Goal: Information Seeking & Learning: Check status

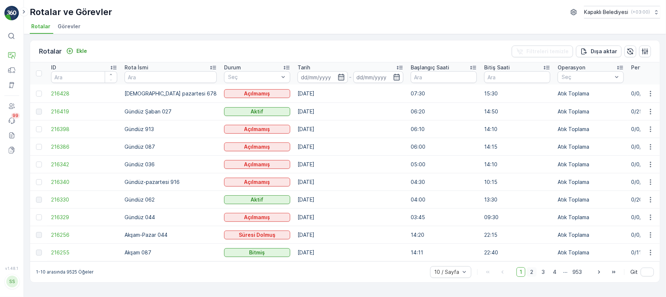
click at [530, 276] on span "2" at bounding box center [532, 272] width 10 height 10
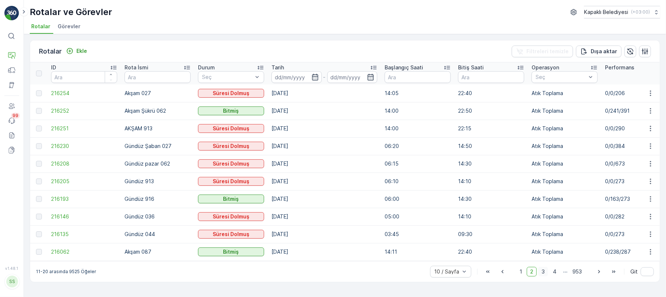
click at [544, 274] on span "3" at bounding box center [543, 272] width 10 height 10
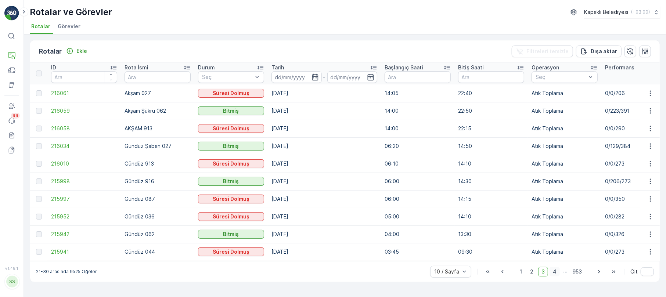
click at [556, 275] on span "4" at bounding box center [555, 272] width 10 height 10
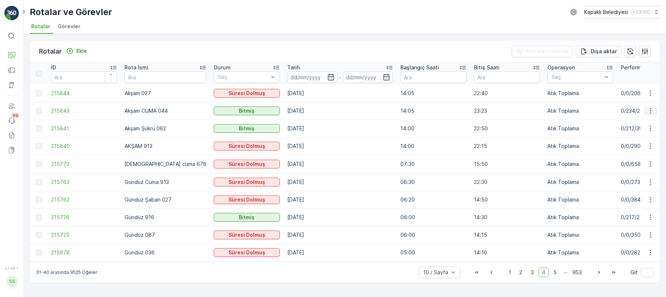
click at [651, 112] on icon "button" at bounding box center [650, 110] width 7 height 7
click at [653, 130] on span "Rota Takibini Görüntüle" at bounding box center [633, 132] width 58 height 7
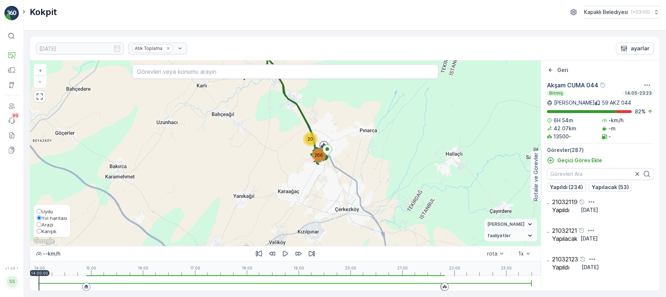
click at [49, 232] on span "Karışık" at bounding box center [49, 232] width 15 height 6
click at [42, 232] on input "Karışık" at bounding box center [39, 231] width 5 height 5
radio input "true"
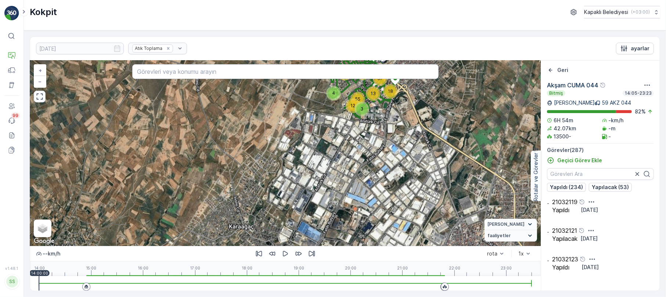
click at [40, 98] on icon "button" at bounding box center [39, 96] width 7 height 7
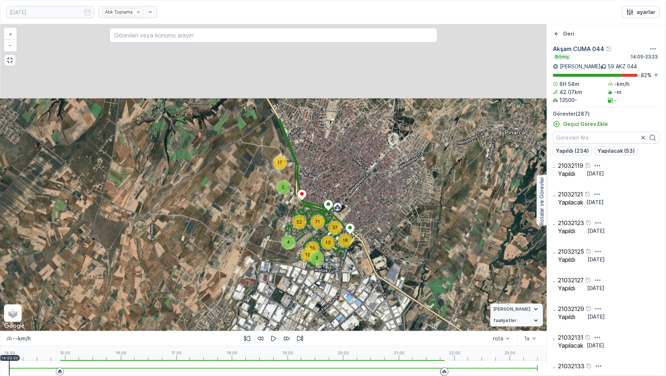
drag, startPoint x: 312, startPoint y: 152, endPoint x: 278, endPoint y: 247, distance: 101.0
click at [281, 247] on div "4" at bounding box center [288, 242] width 15 height 15
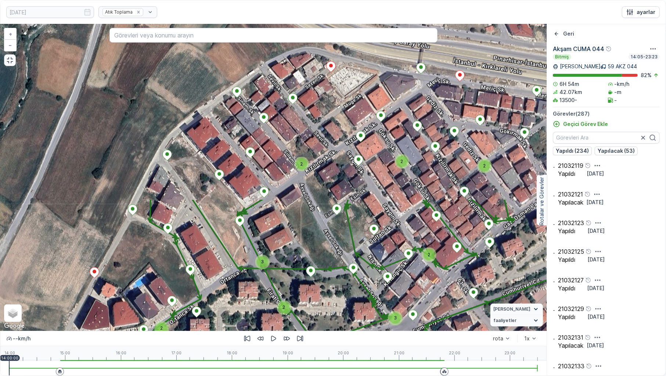
drag, startPoint x: 277, startPoint y: 185, endPoint x: 367, endPoint y: 375, distance: 210.7
click at [368, 297] on div "15.08.2025 Atık Toplama ayarlar 2 2 2 3 3 5 2 2 2 2 2 3 2 2 3 3 3 2 2 2 2 2 3 2…" at bounding box center [333, 188] width 666 height 376
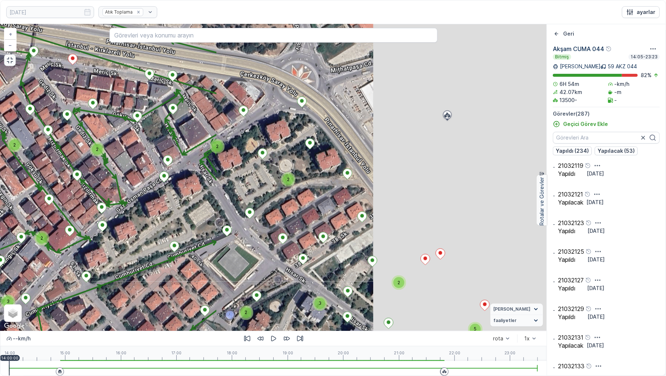
drag, startPoint x: 441, startPoint y: 237, endPoint x: 61, endPoint y: 208, distance: 381.0
click at [62, 209] on div "2 2 2 3 3 5 2 2 2 2 2 3 2 2 3 3 3 2 2 2 2 2 3 2 2 3 2 2 2 5 3 2 2 2 3 3 3 2 2 2…" at bounding box center [273, 177] width 546 height 307
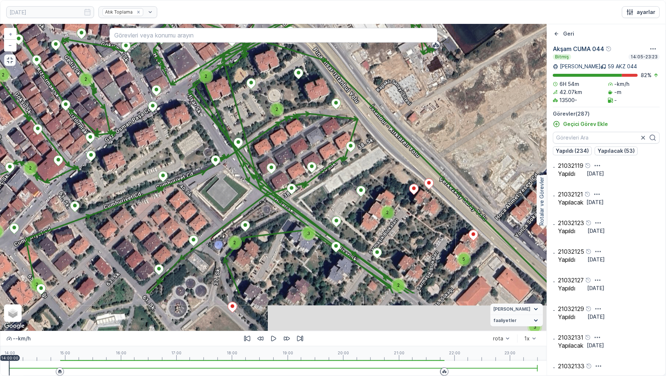
drag, startPoint x: 205, startPoint y: 311, endPoint x: 230, endPoint y: 211, distance: 102.9
click at [225, 213] on div "2 2 2 3 3 5 2 2 2 2 2 3 2 2 3 3 3 2 2 2 2 2 3 2 2 3 2 2 2 5 3 2 2 2 3 3 3 2 2 2…" at bounding box center [273, 177] width 546 height 307
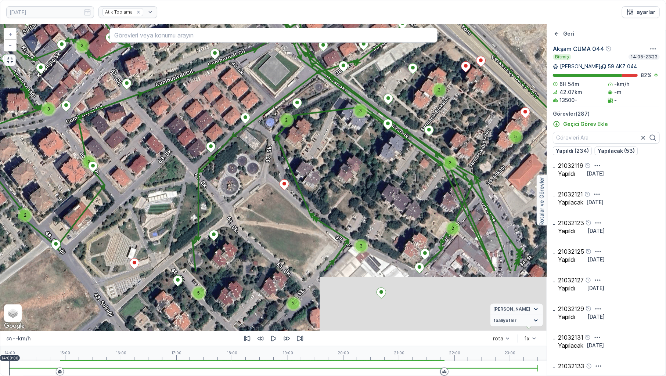
drag, startPoint x: 281, startPoint y: 303, endPoint x: 326, endPoint y: 201, distance: 111.2
click at [323, 203] on div "2 2 2 3 3 5 2 2 2 2 2 3 2 2 3 3 3 2 2 2 2 2 3 2 2 3 2 2 2 5 3 2 2 2 3 3 3 2 2 2…" at bounding box center [273, 177] width 546 height 307
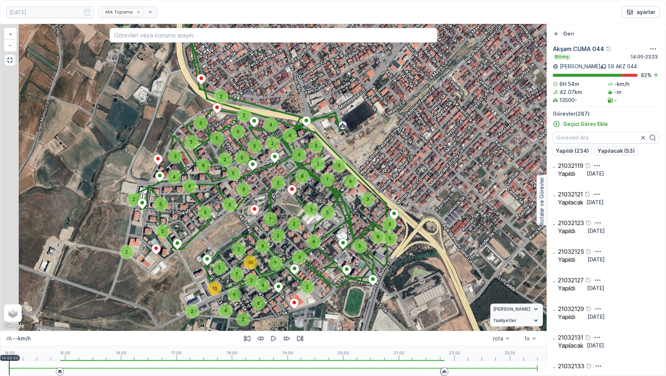
drag, startPoint x: 247, startPoint y: 301, endPoint x: 323, endPoint y: 187, distance: 136.1
click at [322, 188] on div "2 2 3 3 9 7 2 3 6 2 4 4 2 2 5 6 5 3 2 5 2 2 5 6 3 5 5 4 3 4 2 2 3 4 3 3 2 5 6 2…" at bounding box center [273, 177] width 546 height 307
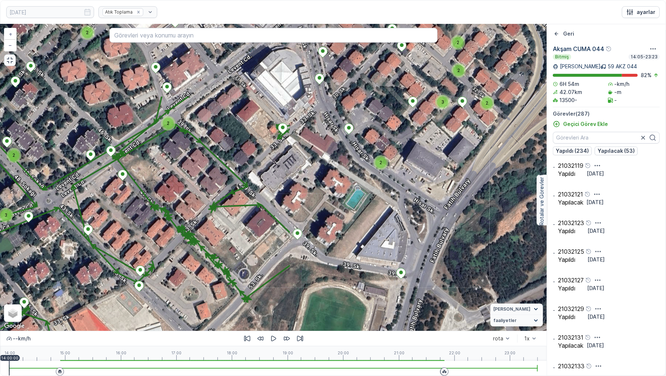
drag, startPoint x: 407, startPoint y: 244, endPoint x: 105, endPoint y: 340, distance: 316.8
click at [105, 297] on div "2 2 2 3 3 5 2 2 2 2 2 3 2 2 3 3 3 2 2 2 2 2 3 2 2 3 2 2 2 5 3 2 2 2 3 3 3 2 2 2…" at bounding box center [273, 200] width 546 height 352
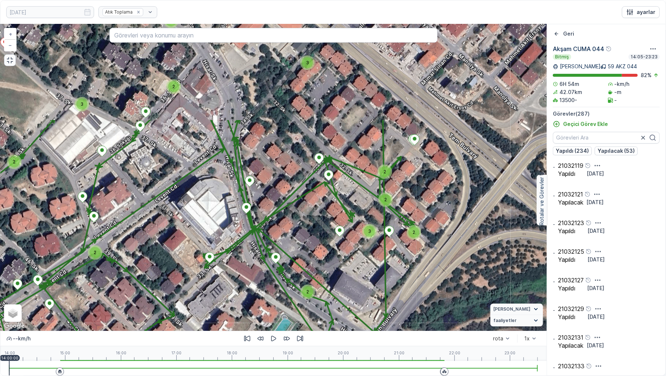
drag, startPoint x: 368, startPoint y: 212, endPoint x: 311, endPoint y: 270, distance: 81.8
click at [311, 273] on div "2 2 2 3 3 5 2 2 2 2 2 3 2 2 3 3 3 2 2 2 2 2 3 2 2 3 2 2 2 5 3 2 2 2 3 3 3 2 2 2…" at bounding box center [273, 177] width 546 height 307
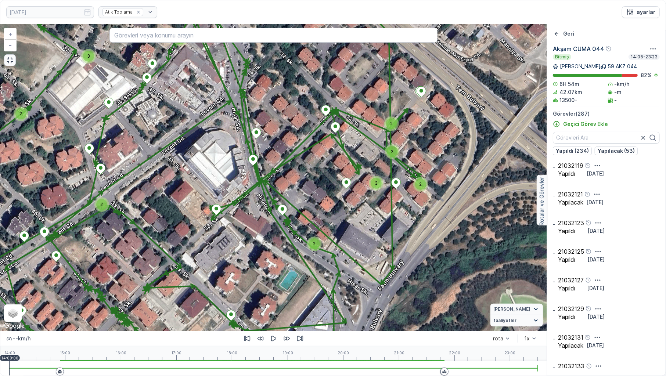
click at [11, 64] on icon "button" at bounding box center [9, 60] width 7 height 7
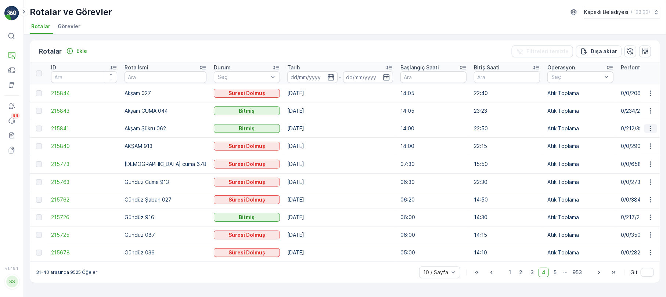
click at [653, 129] on icon "button" at bounding box center [650, 128] width 7 height 7
click at [646, 151] on span "Rota Takibini Görüntüle" at bounding box center [633, 149] width 58 height 7
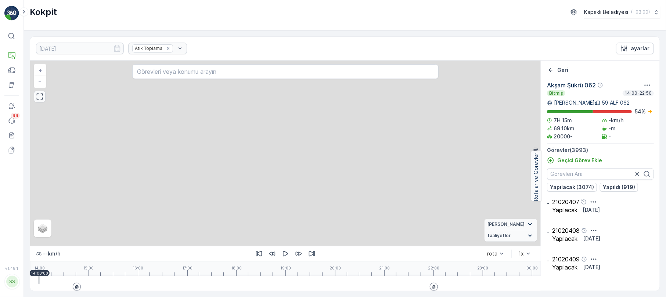
click at [40, 96] on icon "button" at bounding box center [39, 96] width 7 height 7
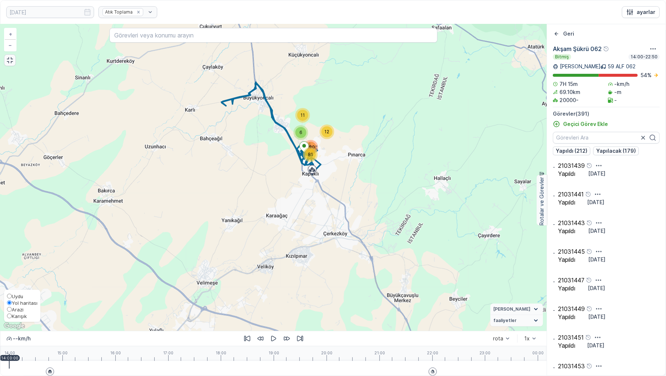
click at [12, 297] on label "Karışık" at bounding box center [22, 316] width 30 height 7
click at [12, 297] on input "Karışık" at bounding box center [9, 316] width 5 height 5
radio input "true"
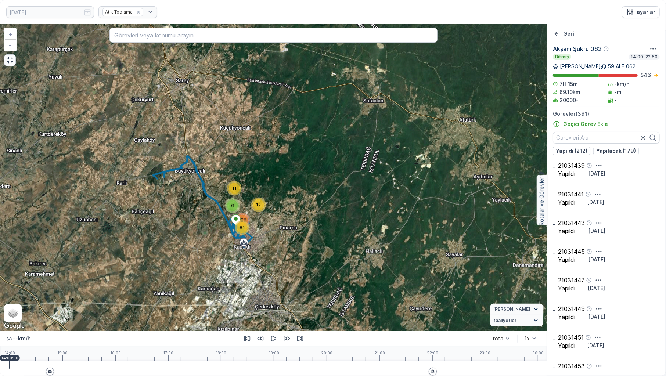
drag, startPoint x: 272, startPoint y: 165, endPoint x: 242, endPoint y: 240, distance: 80.9
click at [240, 235] on div "81" at bounding box center [242, 227] width 15 height 15
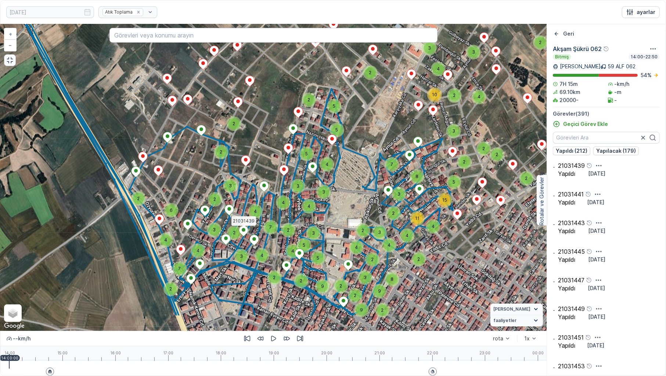
drag, startPoint x: 155, startPoint y: 246, endPoint x: 216, endPoint y: 200, distance: 76.3
click at [216, 200] on span "2" at bounding box center [214, 200] width 3 height 6
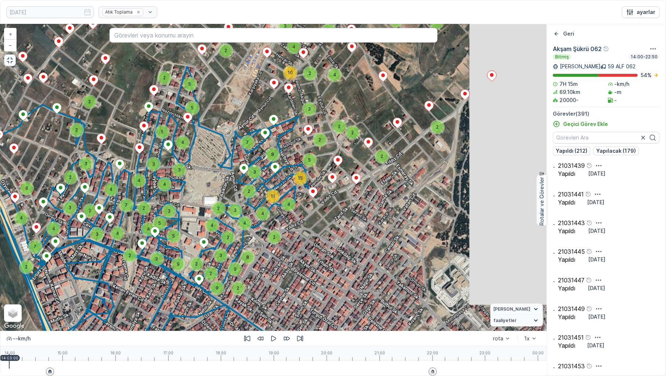
drag, startPoint x: 472, startPoint y: 256, endPoint x: 322, endPoint y: 235, distance: 151.0
click at [344, 236] on div "2 2 2 2 2 2 2 2 2 2 2 2 2 2 2 6 2 4 3 2 2 4 2 4 7 4 3 4 3 2 7 3 2 2 2 2 4 3 4 1…" at bounding box center [273, 177] width 546 height 307
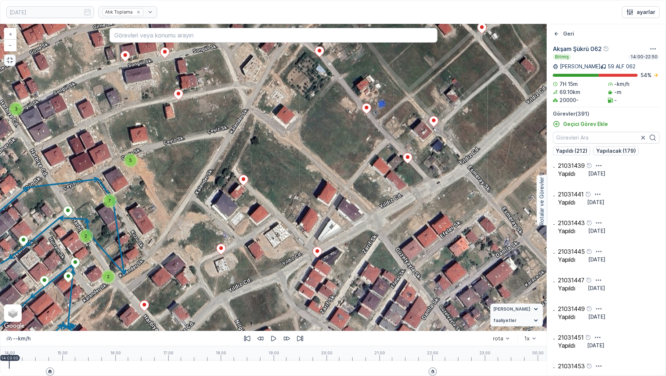
drag, startPoint x: 405, startPoint y: 156, endPoint x: 225, endPoint y: 317, distance: 241.2
click at [219, 297] on div "2 2 2 2 2 2 2 2 3 2 2 2 3 2 5 2 2 2 3 2 2 2 3 2 2 4 5 2 2 7 2 6 2 3 2 3 2 4 2 3…" at bounding box center [273, 177] width 546 height 307
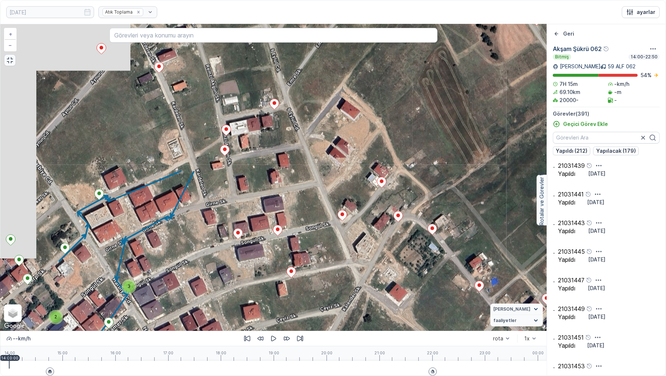
drag, startPoint x: 336, startPoint y: 180, endPoint x: 449, endPoint y: 357, distance: 210.5
click at [449, 297] on div "2 2 2 2 2 2 2 2 3 2 2 2 3 2 5 2 2 2 3 2 2 2 3 2 2 4 5 2 2 7 2 6 2 3 2 3 2 4 2 3…" at bounding box center [273, 200] width 546 height 352
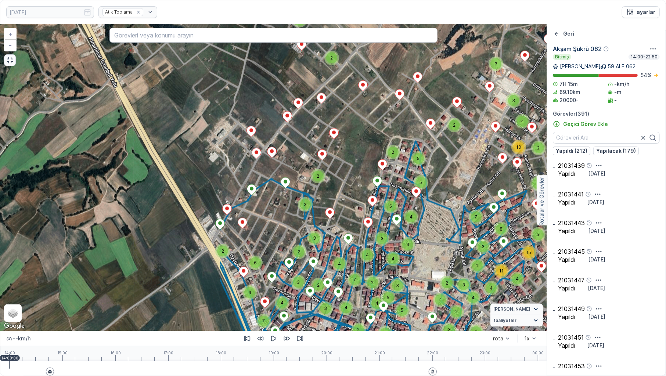
drag, startPoint x: 143, startPoint y: 183, endPoint x: 322, endPoint y: 160, distance: 180.7
click at [343, 162] on div "2 2 2 2 2 2 2 2 2 2 2 2 2 2 2 6 2 4 3 2 2 4 2 4 7 4 3 4 3 2 7 3 2 2 2 2 4 3 4 1…" at bounding box center [273, 177] width 546 height 307
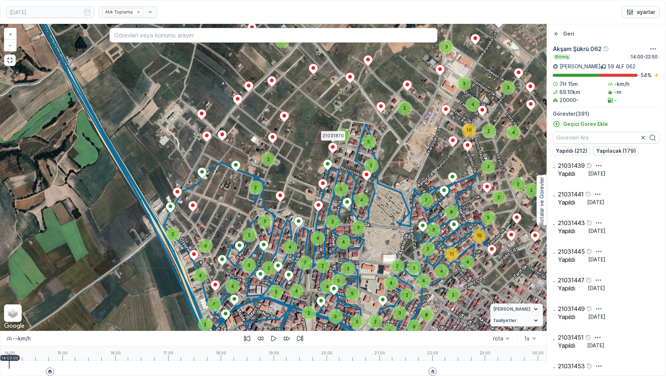
click at [8, 58] on icon "button" at bounding box center [9, 60] width 7 height 7
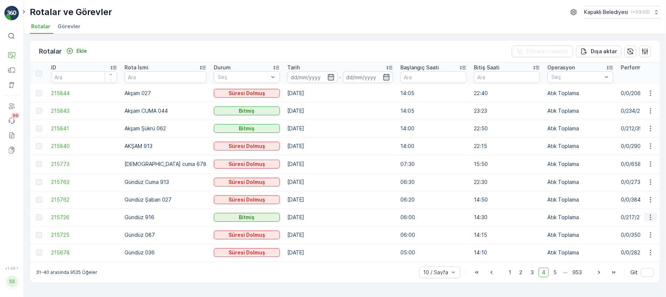
click at [651, 218] on icon "button" at bounding box center [650, 217] width 7 height 7
click at [637, 240] on span "Rota Takibini Görüntüle" at bounding box center [633, 237] width 58 height 7
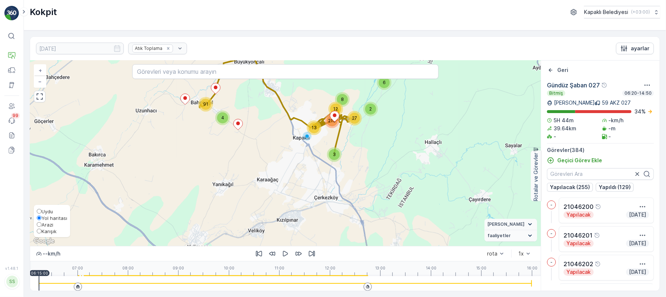
click at [48, 230] on span "Karışık" at bounding box center [49, 232] width 15 height 6
click at [42, 230] on input "Karışık" at bounding box center [39, 231] width 5 height 5
radio input "true"
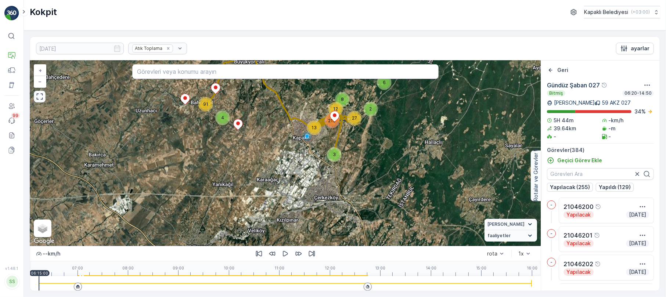
click at [40, 100] on icon "button" at bounding box center [39, 96] width 7 height 7
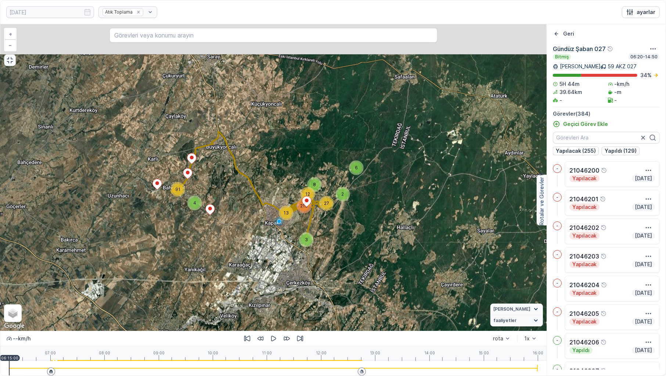
drag, startPoint x: 346, startPoint y: 137, endPoint x: 329, endPoint y: 198, distance: 63.9
click at [329, 198] on div "27" at bounding box center [326, 203] width 15 height 15
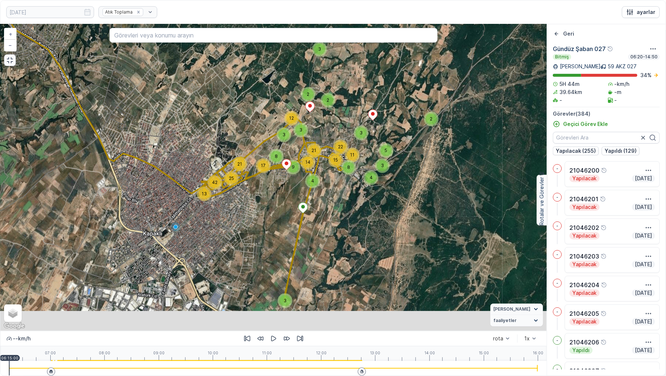
drag, startPoint x: 230, startPoint y: 243, endPoint x: 269, endPoint y: 181, distance: 74.0
click at [269, 179] on div "2 6 4 10 9 2 6 12 2 3 9 11 26 3 2 2 3 12 5 3 11 3 4 3 3 21 42 25 21 22 8 15 8 1…" at bounding box center [273, 177] width 546 height 307
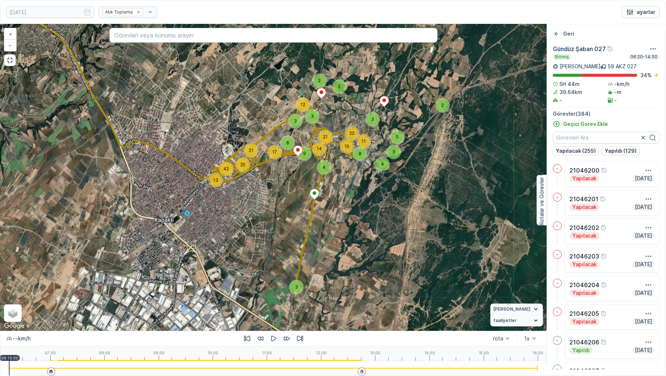
click at [8, 60] on icon "button" at bounding box center [9, 60] width 7 height 7
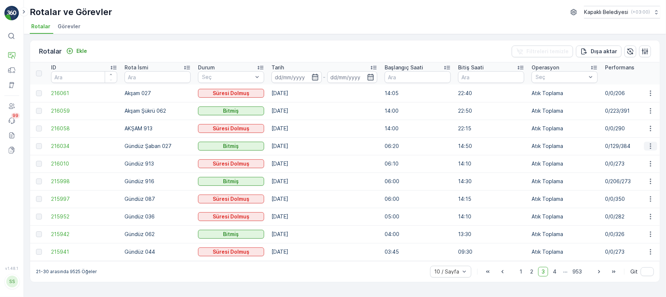
click at [655, 142] on button "button" at bounding box center [650, 146] width 13 height 9
click at [641, 166] on span "Rota Takibini Görüntüle" at bounding box center [633, 167] width 58 height 7
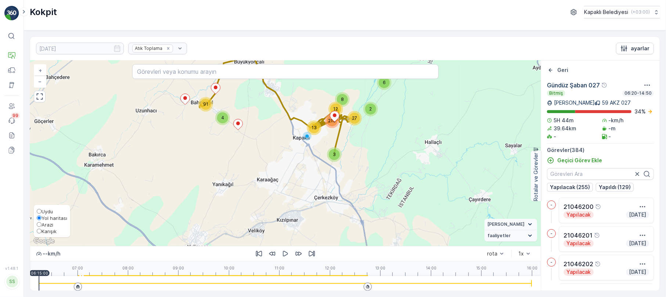
drag, startPoint x: 37, startPoint y: 234, endPoint x: 36, endPoint y: 230, distance: 4.1
click at [36, 232] on div "Uydu Yol haritası [PERSON_NAME]" at bounding box center [52, 221] width 36 height 32
click at [43, 229] on span "Karışık" at bounding box center [49, 232] width 15 height 6
click at [42, 229] on input "Karışık" at bounding box center [39, 231] width 5 height 5
radio input "true"
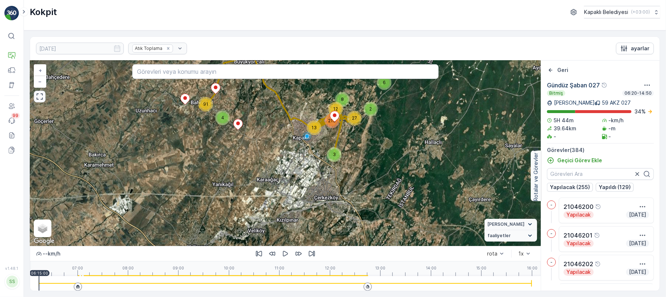
click at [42, 98] on icon "button" at bounding box center [39, 96] width 7 height 7
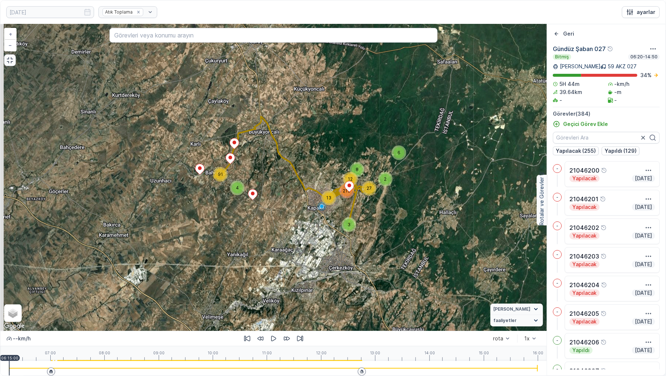
drag, startPoint x: 194, startPoint y: 142, endPoint x: 216, endPoint y: 179, distance: 43.0
click at [216, 179] on div "91" at bounding box center [220, 174] width 15 height 15
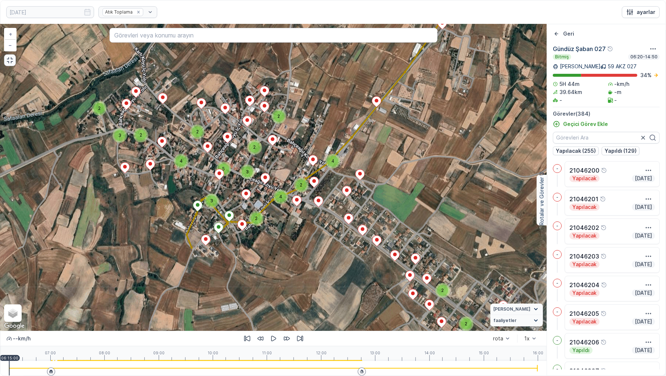
drag, startPoint x: 152, startPoint y: 177, endPoint x: 305, endPoint y: 160, distance: 154.1
click at [305, 160] on div "3 2 2 4 2 2 2 2 4 2 3 2 3 2 4 3 5 3 2 2 2 2 2 2 2 3 3 2 2 2 2 3 3 2 3 2 3 2 2 2…" at bounding box center [273, 177] width 546 height 307
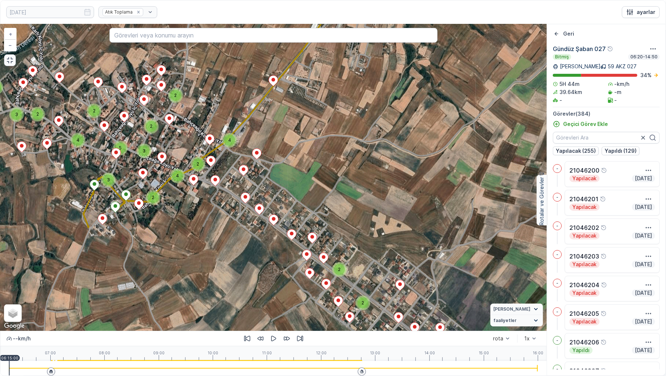
drag, startPoint x: 440, startPoint y: 171, endPoint x: 337, endPoint y: 150, distance: 105.3
click at [337, 150] on div "3 2 2 4 2 2 2 2 4 2 3 2 3 2 4 3 5 3 2 2 2 2 2 2 2 3 3 2 2 2 2 3 3 2 3 2 3 2 2 2…" at bounding box center [273, 177] width 546 height 307
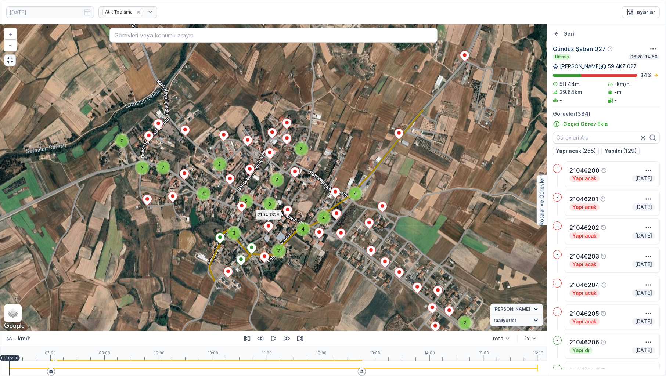
drag, startPoint x: 237, startPoint y: 109, endPoint x: 240, endPoint y: 209, distance: 100.0
click at [264, 222] on icon at bounding box center [268, 227] width 9 height 11
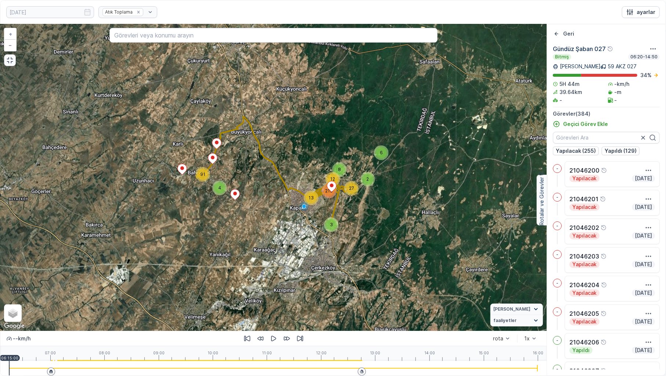
drag, startPoint x: 430, startPoint y: 187, endPoint x: 315, endPoint y: 200, distance: 115.4
click at [316, 200] on div "13" at bounding box center [311, 198] width 15 height 15
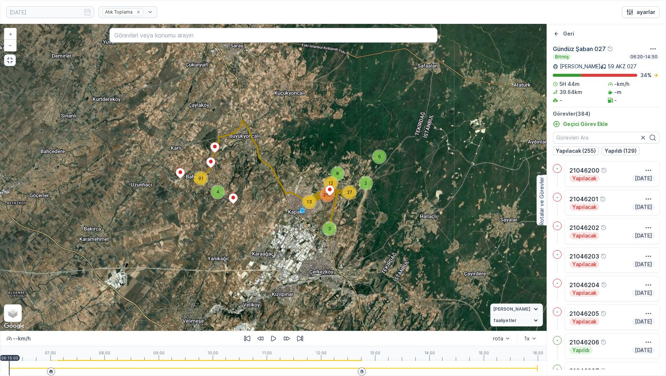
click at [11, 58] on icon "button" at bounding box center [9, 60] width 7 height 7
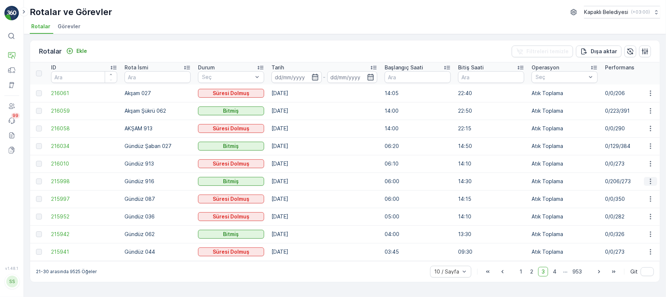
click at [653, 181] on icon "button" at bounding box center [650, 181] width 7 height 7
click at [647, 203] on span "Rota Takibini Görüntüle" at bounding box center [633, 202] width 58 height 7
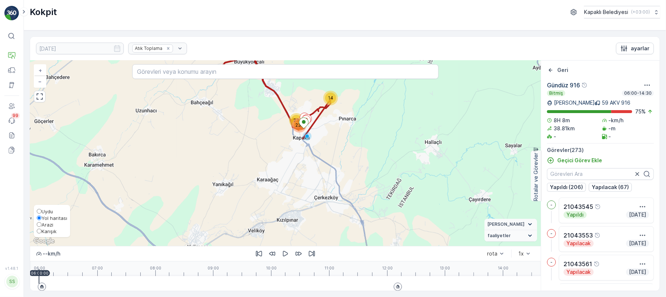
click at [48, 233] on span "Karışık" at bounding box center [49, 232] width 15 height 6
click at [42, 233] on input "Karışık" at bounding box center [39, 231] width 5 height 5
radio input "true"
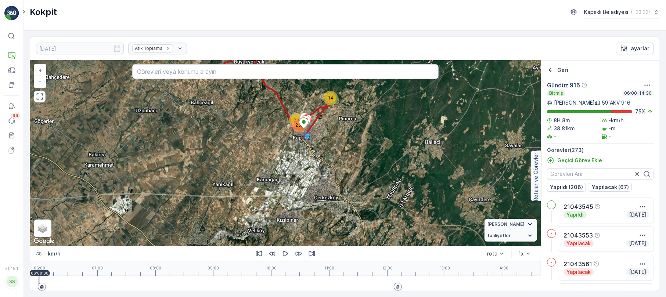
click at [39, 96] on icon "button" at bounding box center [39, 96] width 7 height 7
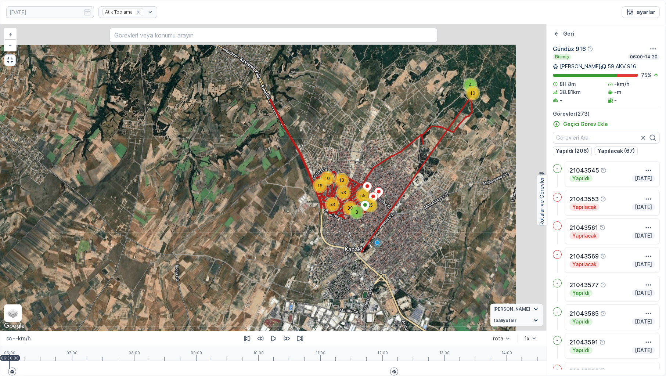
drag, startPoint x: 369, startPoint y: 159, endPoint x: 293, endPoint y: 271, distance: 134.8
click at [294, 271] on div "10 4 13 10 16 53 53 55 30 25 3 + − Uydu Yol haritası Arazi Karışık Leaflet Klav…" at bounding box center [273, 177] width 546 height 307
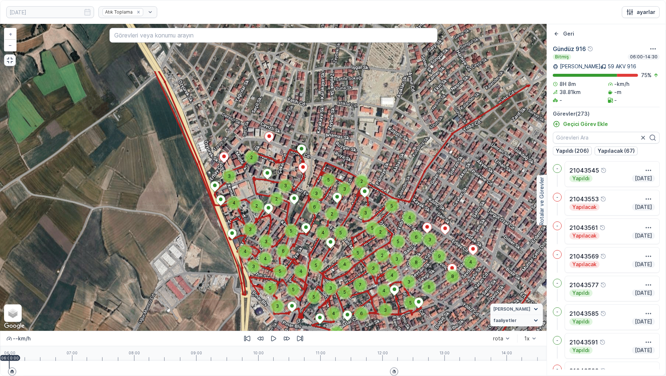
drag, startPoint x: 365, startPoint y: 194, endPoint x: 292, endPoint y: 266, distance: 102.1
click at [294, 272] on div "4" at bounding box center [301, 271] width 15 height 15
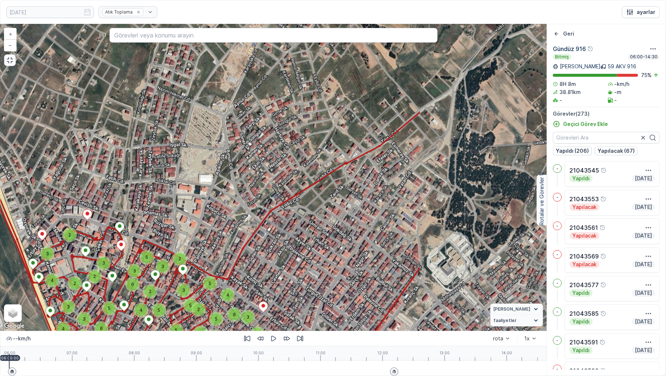
drag, startPoint x: 391, startPoint y: 286, endPoint x: 207, endPoint y: 365, distance: 200.3
click at [208, 297] on div "3 2 2 2 3 3 3 5 2 3 2 3 4 2 3 3 4 5 4 6 5 4 4 3 5 3 5 3 5 2 5 3 5 5 3 5 2 4 6 2…" at bounding box center [273, 200] width 546 height 352
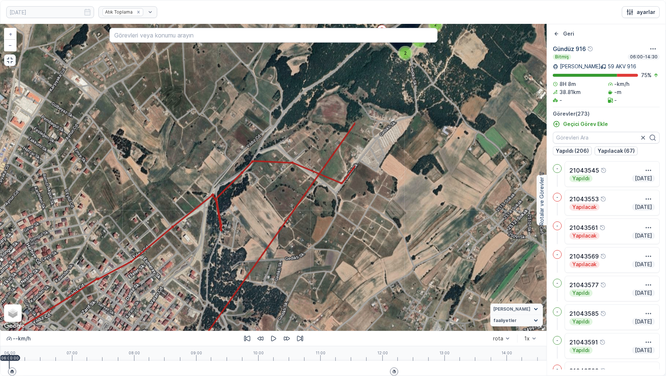
drag, startPoint x: 357, startPoint y: 257, endPoint x: 145, endPoint y: 345, distance: 229.3
click at [146, 297] on div "3 2 2 2 3 3 3 5 2 3 2 3 4 2 3 3 4 5 4 6 5 4 4 3 5 3 5 3 5 2 5 3 5 5 3 5 2 4 6 2…" at bounding box center [273, 200] width 546 height 352
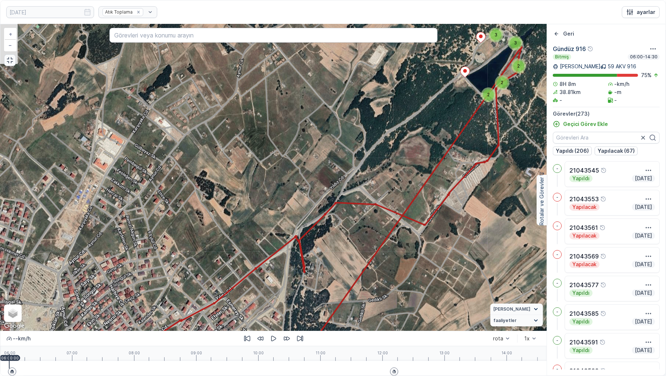
drag, startPoint x: 363, startPoint y: 243, endPoint x: 472, endPoint y: 241, distance: 108.8
click at [489, 230] on div "3 2 2 2 3 3 3 5 2 3 2 3 4 2 3 3 4 5 4 6 5 4 4 3 5 3 5 3 5 2 5 3 5 5 3 5 2 4 6 2…" at bounding box center [273, 177] width 546 height 307
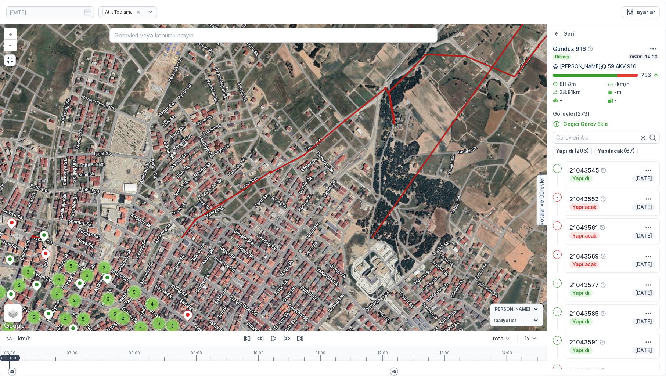
drag, startPoint x: 253, startPoint y: 315, endPoint x: 302, endPoint y: 189, distance: 134.8
click at [302, 189] on div "3 2 2 2 3 3 3 5 2 3 2 3 4 2 3 3 4 5 4 6 5 4 4 3 5 3 5 3 5 2 5 3 5 5 3 5 2 4 6 2…" at bounding box center [273, 177] width 546 height 307
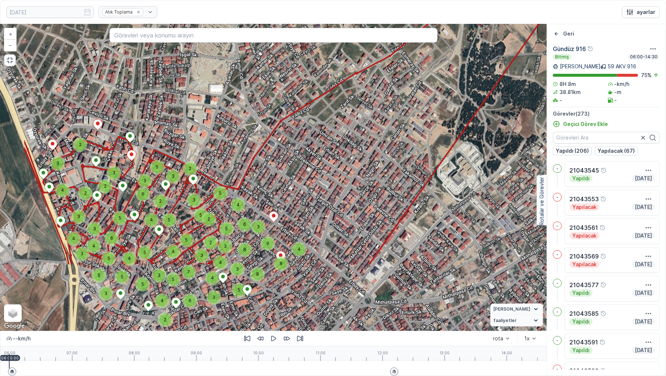
drag, startPoint x: 225, startPoint y: 292, endPoint x: 311, endPoint y: 195, distance: 129.6
click at [309, 196] on div "3 2 2 2 3 3 3 5 2 3 2 3 4 2 3 3 4 5 4 6 5 4 4 3 5 3 5 3 5 2 5 3 5 5 3 5 2 4 6 2…" at bounding box center [273, 177] width 546 height 307
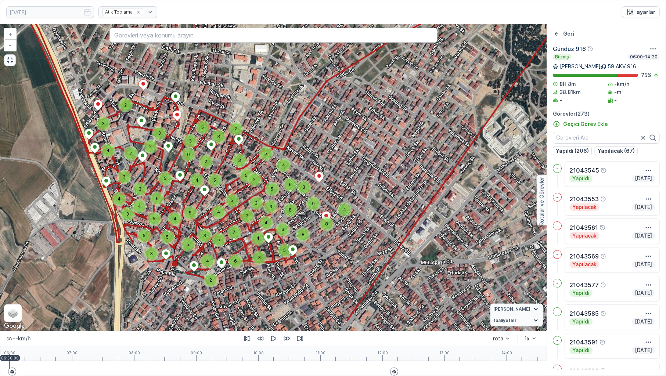
drag, startPoint x: 225, startPoint y: 261, endPoint x: 274, endPoint y: 234, distance: 56.2
click at [267, 226] on span "4" at bounding box center [266, 223] width 3 height 6
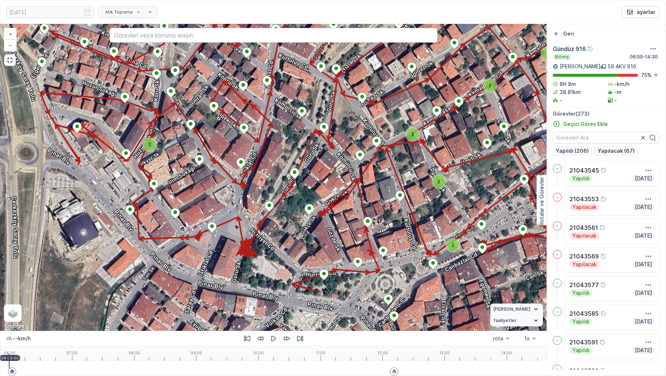
drag, startPoint x: 183, startPoint y: 249, endPoint x: 274, endPoint y: 192, distance: 107.1
click at [274, 192] on div "2 2 2 2 2 2 2 2 2 2 2 2 2 2 2 2 2 2 2 2 2 2 3 2 2 + − Uydu Yol haritası Arazi K…" at bounding box center [273, 177] width 546 height 307
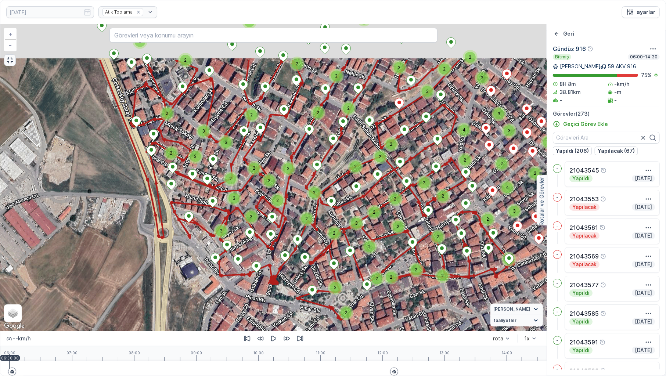
drag, startPoint x: 284, startPoint y: 190, endPoint x: 269, endPoint y: 265, distance: 76.4
click at [270, 265] on div "2 2 2 2 2 2 2 2 2 2 2 2 2 2 2 2 2 2 3 2 3 2 2 2 3 2 2 2 3 2 2 2 2 3 2 2 2 2 2 3…" at bounding box center [273, 177] width 546 height 307
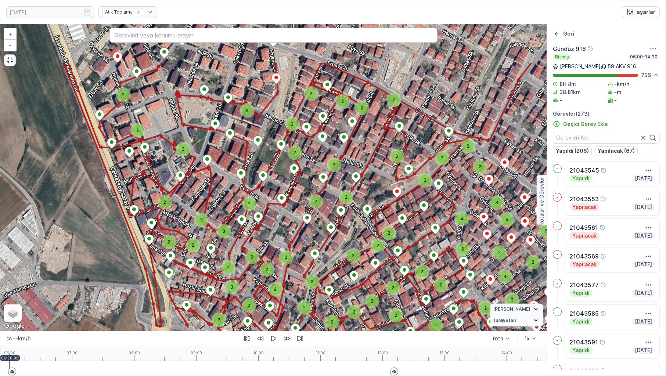
drag, startPoint x: 238, startPoint y: 218, endPoint x: 242, endPoint y: 287, distance: 69.6
click at [242, 287] on div "2 2 2 2 2 2 2 2 2 2 2 2 2 2 2 2 2 2 3 2 3 2 2 2 3 2 2 2 3 2 2 2 2 3 2 2 2 2 2 3…" at bounding box center [273, 177] width 546 height 307
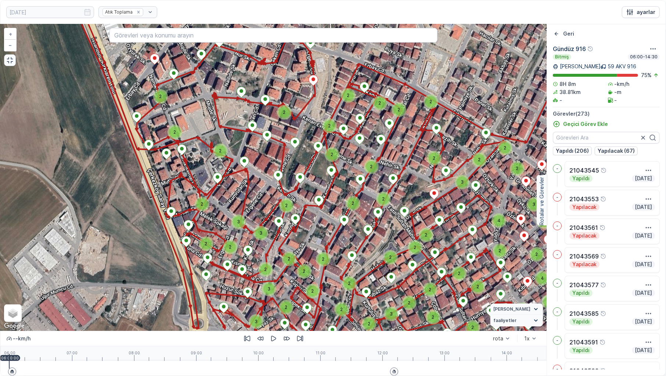
drag, startPoint x: 196, startPoint y: 213, endPoint x: 230, endPoint y: 213, distance: 34.2
click at [233, 215] on div "2 2 2 2 2 2 2 2 2 2 2 2 2 2 2 2 2 2 3 2 3 2 2 2 3 2 2 2 3 2 2 2 2 3 2 2 2 2 2 3…" at bounding box center [273, 177] width 546 height 307
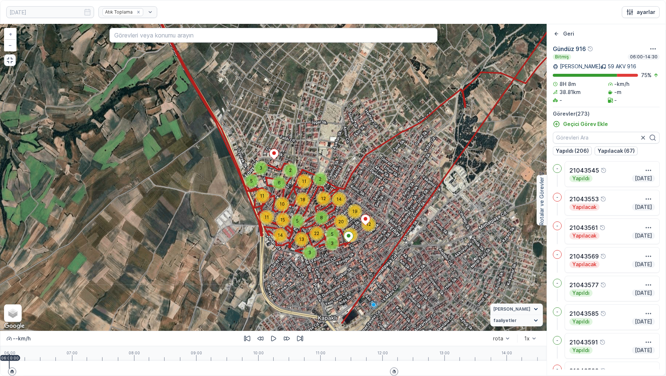
drag, startPoint x: 278, startPoint y: 271, endPoint x: 277, endPoint y: 234, distance: 37.1
click at [278, 234] on span "14" at bounding box center [280, 236] width 5 height 6
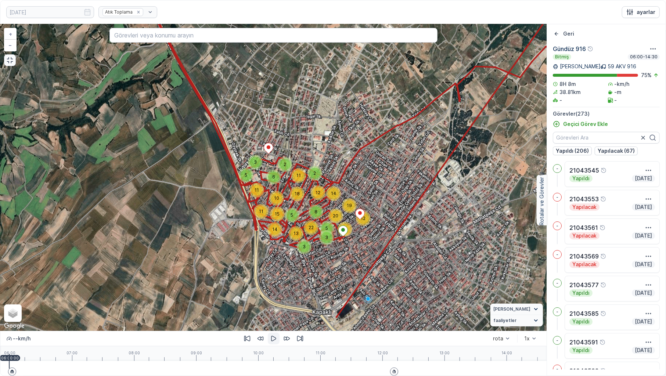
click at [275, 297] on icon "button" at bounding box center [273, 338] width 7 height 7
click at [24, 297] on div at bounding box center [273, 368] width 529 height 15
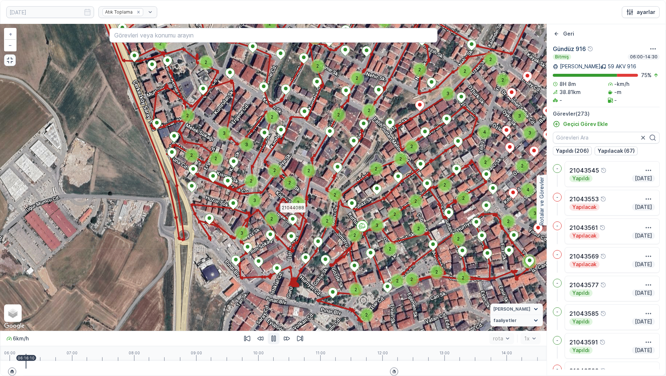
click at [43, 297] on div at bounding box center [273, 368] width 529 height 15
click at [9, 297] on div at bounding box center [9, 368] width 0 height 15
drag, startPoint x: 52, startPoint y: 368, endPoint x: 55, endPoint y: 365, distance: 3.9
click at [9, 297] on div at bounding box center [9, 368] width 0 height 15
click at [59, 297] on div at bounding box center [273, 368] width 529 height 15
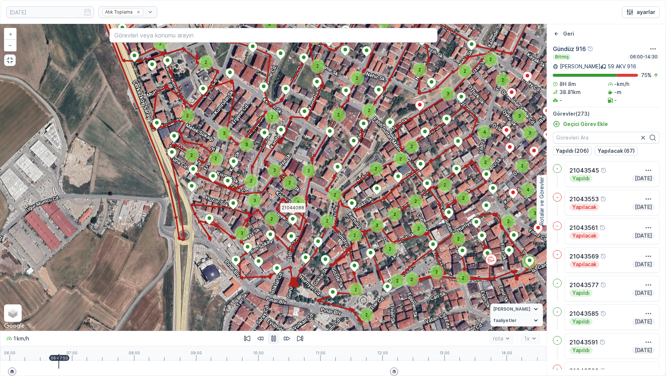
click at [61, 297] on div at bounding box center [273, 368] width 529 height 15
click at [64, 297] on div at bounding box center [273, 368] width 529 height 15
click at [69, 297] on div at bounding box center [273, 368] width 529 height 15
click at [71, 297] on div at bounding box center [70, 361] width 1 height 15
click at [78, 297] on div at bounding box center [273, 368] width 529 height 15
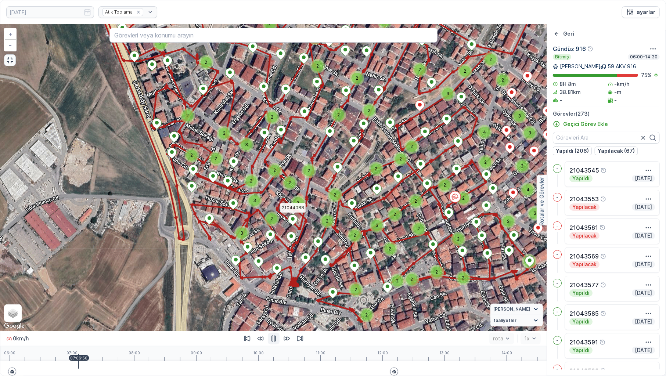
click at [79, 297] on div at bounding box center [273, 368] width 529 height 15
click at [85, 297] on div at bounding box center [273, 368] width 529 height 15
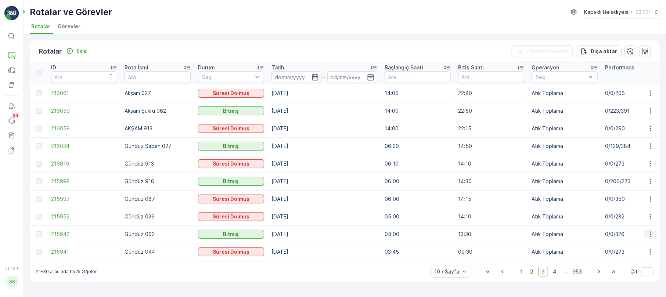
click at [650, 231] on icon "button" at bounding box center [650, 234] width 7 height 7
click at [650, 255] on span "Rota Takibini Görüntüle" at bounding box center [633, 255] width 58 height 7
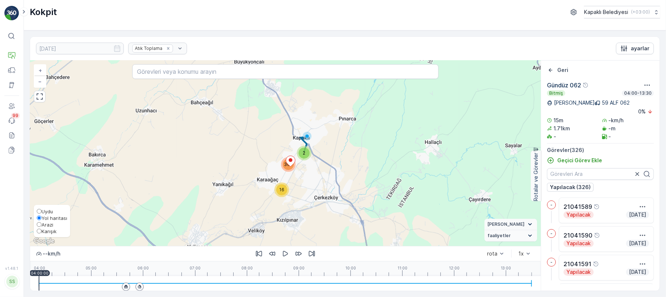
click at [44, 234] on div "Uydu Yol haritası Arazi Karışık" at bounding box center [52, 221] width 36 height 32
click at [50, 233] on span "Karışık" at bounding box center [49, 232] width 15 height 6
click at [42, 233] on input "Karışık" at bounding box center [39, 231] width 5 height 5
radio input "true"
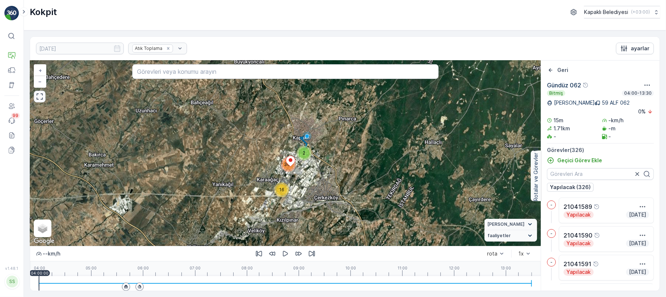
click at [35, 100] on button "button" at bounding box center [40, 97] width 12 height 12
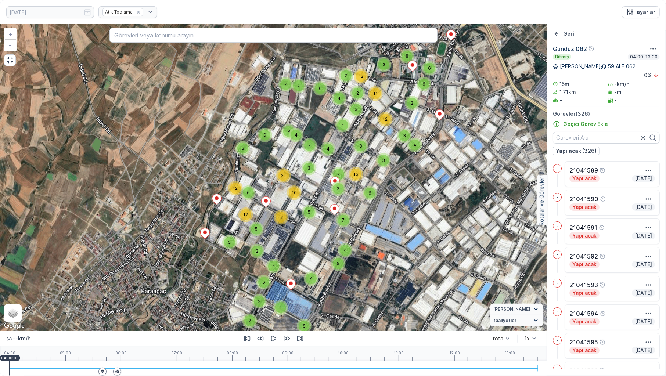
drag, startPoint x: 370, startPoint y: 144, endPoint x: 341, endPoint y: 325, distance: 183.0
click at [341, 297] on div "2 7 5 2 4 5 2 7 4 2 9 3 4 9 8 4 2 2 5 2 2 2 4 6 5 5 17 6 12 12 3 8 6 2 6 4 3 4 …" at bounding box center [273, 177] width 546 height 307
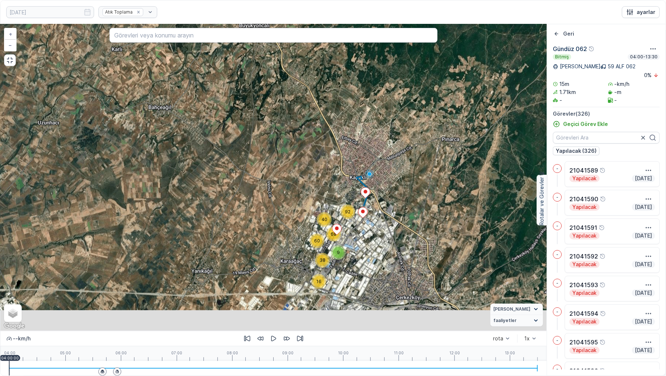
drag, startPoint x: 353, startPoint y: 297, endPoint x: 349, endPoint y: 223, distance: 74.0
click at [349, 223] on div "16 9 40 38 60 92 68 + − Uydu Yol haritası Arazi Karışık Leaflet Klavye kısayoll…" at bounding box center [273, 177] width 546 height 307
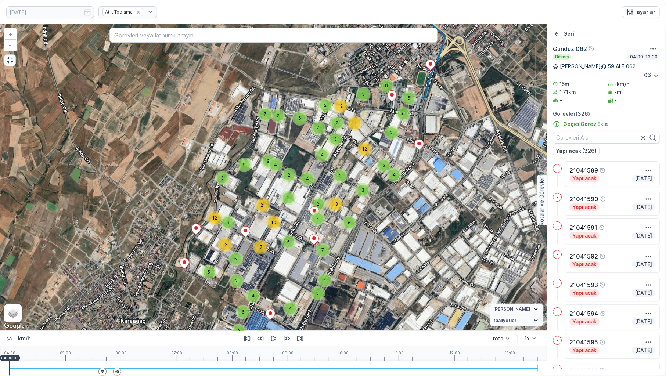
click at [14, 62] on button "button" at bounding box center [10, 60] width 12 height 12
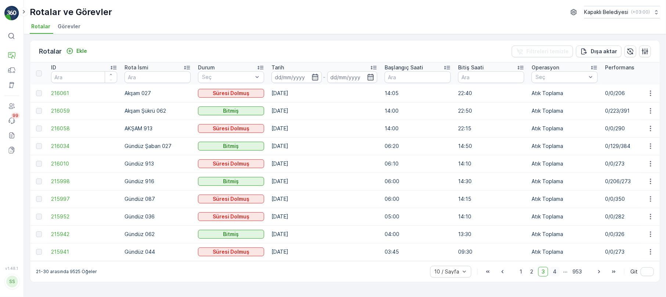
click at [556, 277] on span "4" at bounding box center [555, 272] width 10 height 10
